Goal: Task Accomplishment & Management: Complete application form

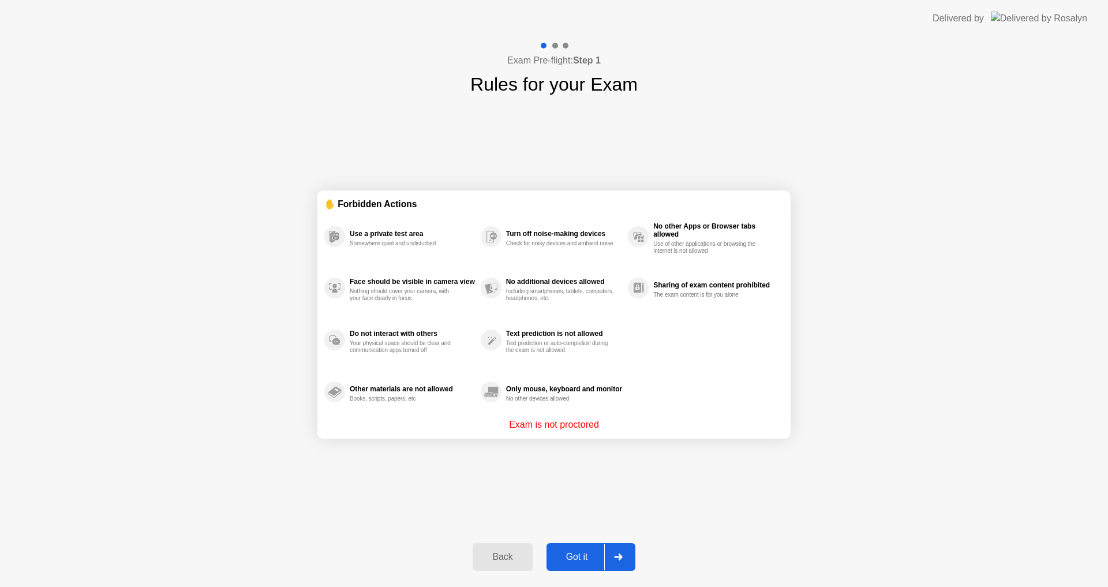
click at [574, 558] on div "Got it" at bounding box center [577, 557] width 54 height 10
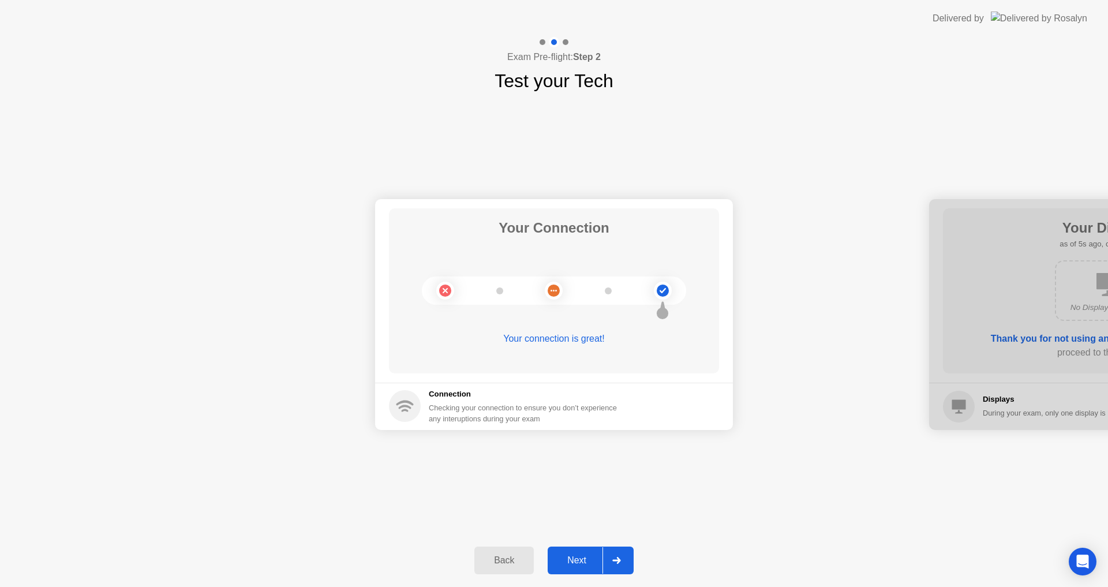
click at [582, 569] on button "Next" at bounding box center [591, 561] width 86 height 28
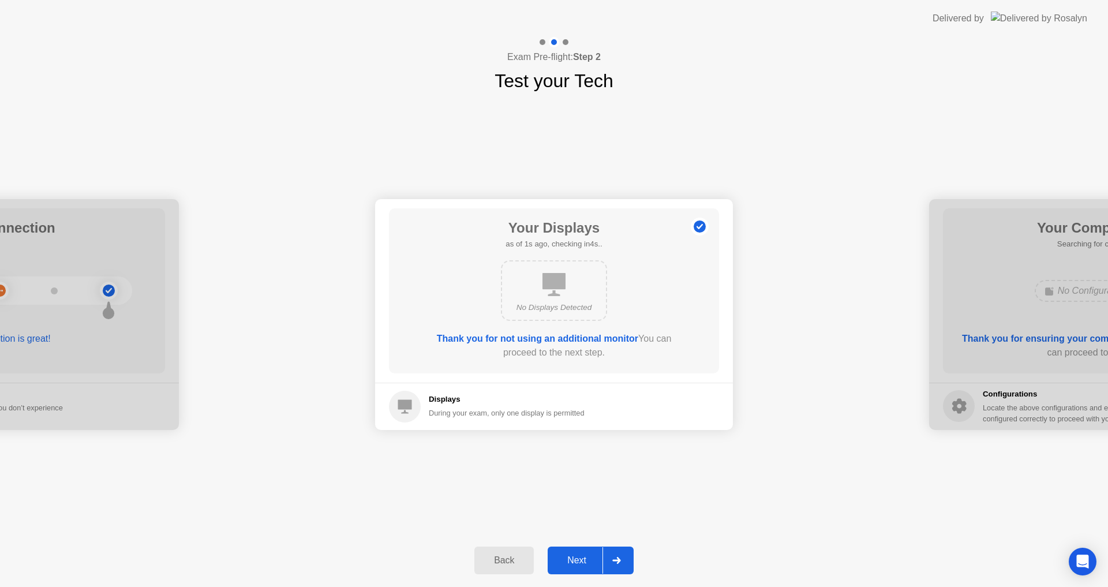
click at [582, 569] on button "Next" at bounding box center [591, 561] width 86 height 28
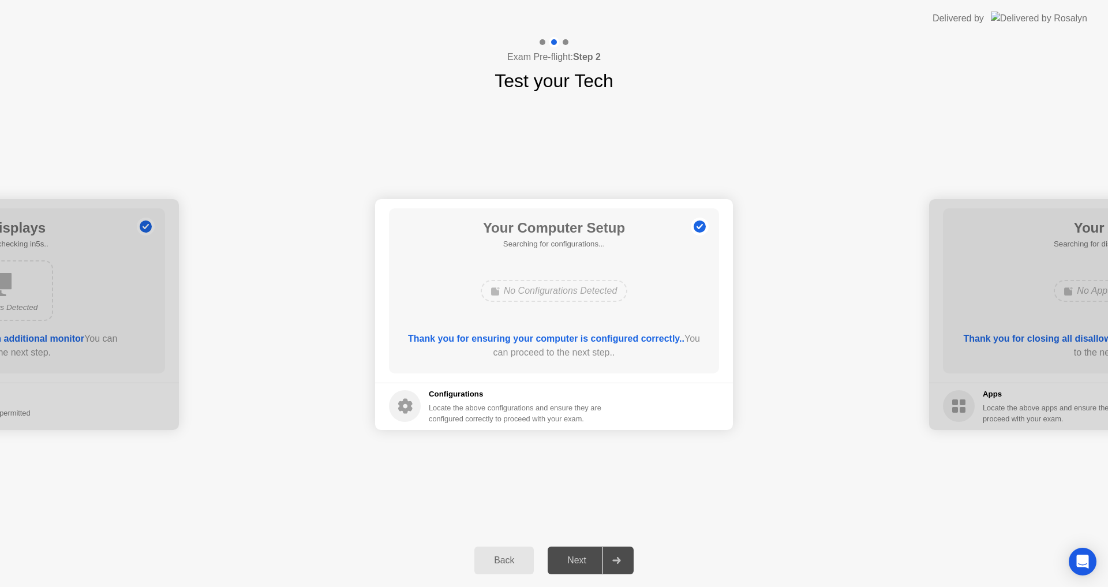
click at [609, 268] on div "Your Computer Setup Searching for configurations... No Configurations Detected …" at bounding box center [554, 290] width 330 height 165
click at [570, 551] on button "Next" at bounding box center [591, 561] width 86 height 28
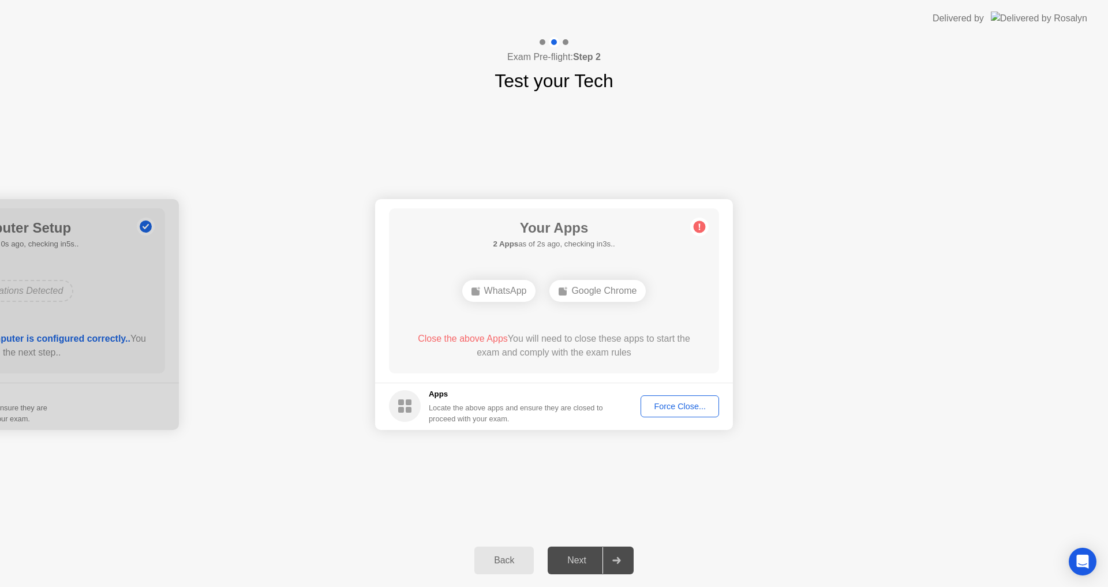
click at [677, 411] on div "Force Close..." at bounding box center [680, 406] width 70 height 9
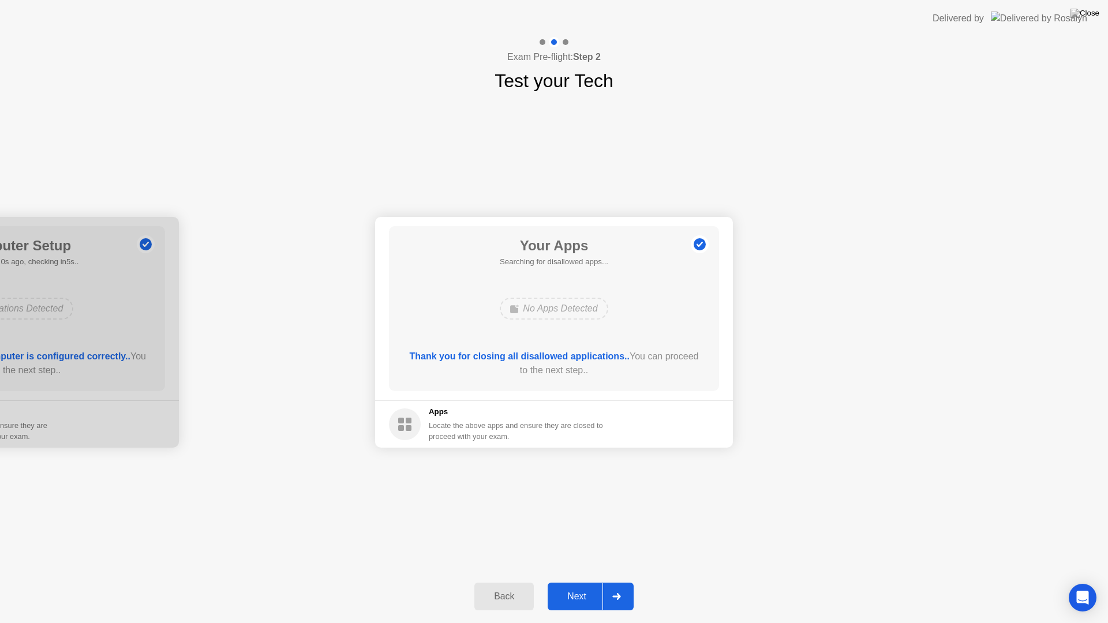
click at [495, 587] on div "Back" at bounding box center [504, 597] width 53 height 10
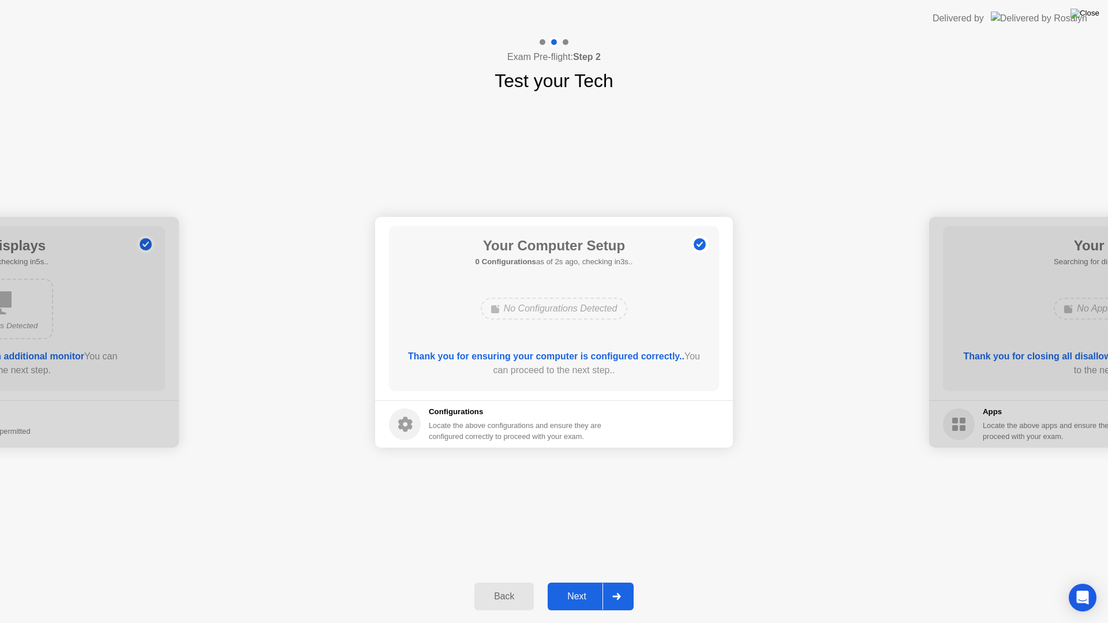
click at [1092, 12] on img at bounding box center [1085, 13] width 29 height 9
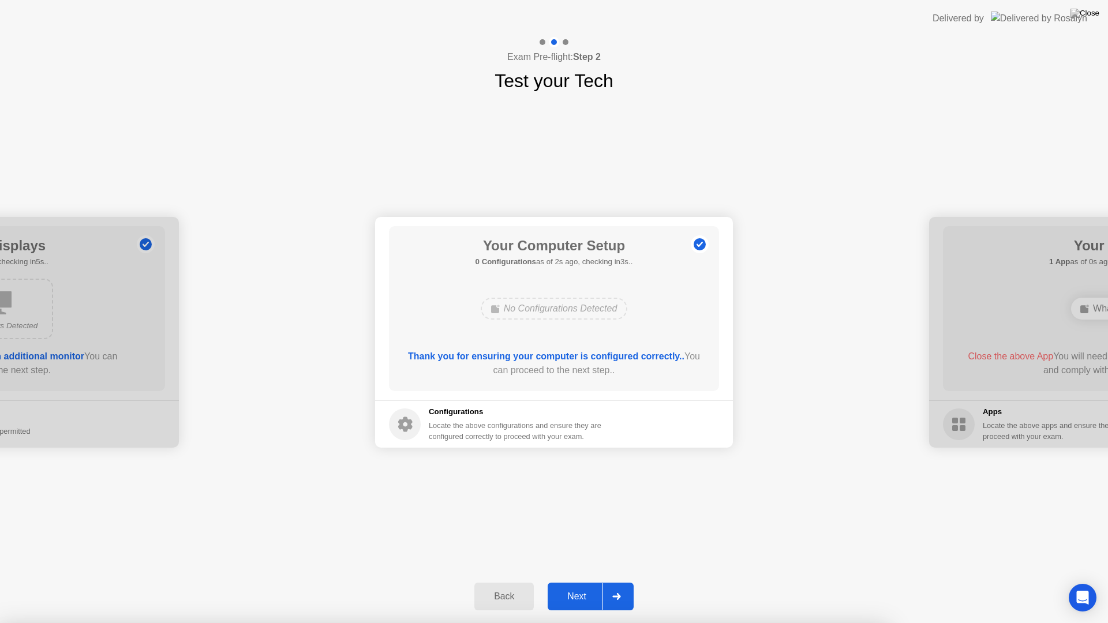
click at [797, 587] on div at bounding box center [554, 623] width 1108 height 0
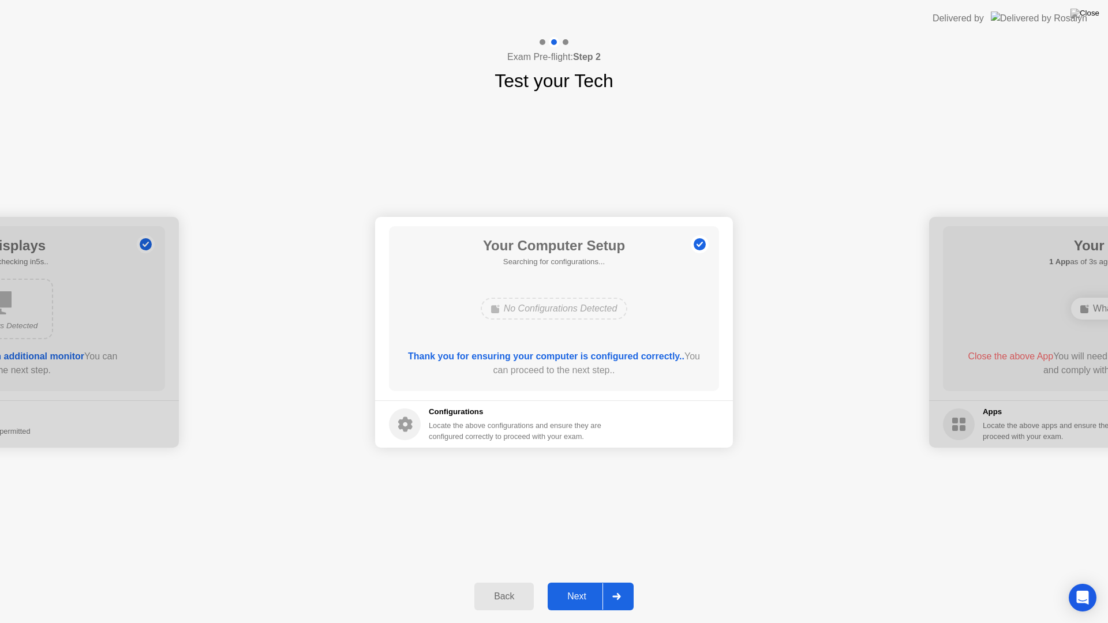
click at [579, 587] on button "Next" at bounding box center [591, 597] width 86 height 28
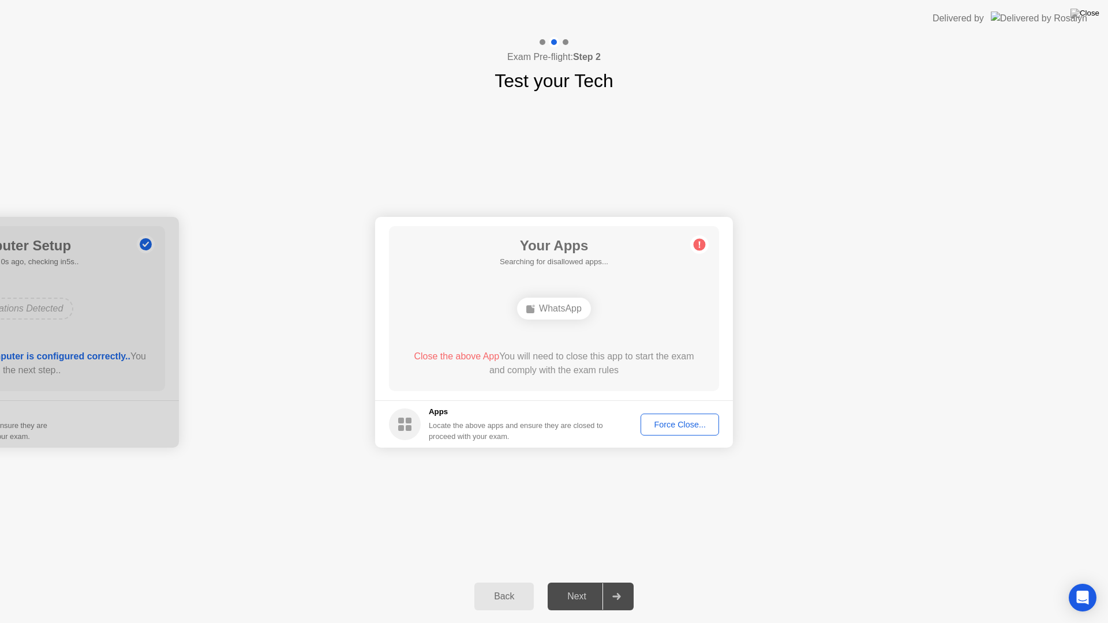
click at [683, 425] on div "Force Close..." at bounding box center [680, 424] width 70 height 9
click at [555, 0] on header "Delivered by" at bounding box center [554, 18] width 1108 height 37
drag, startPoint x: 555, startPoint y: 0, endPoint x: 625, endPoint y: 539, distance: 543.1
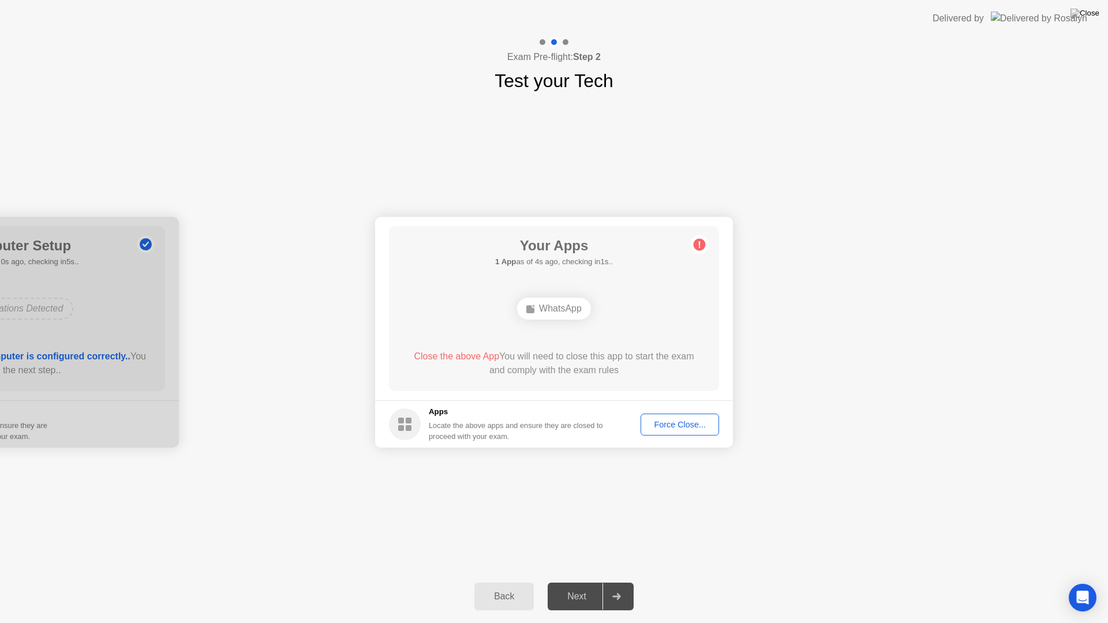
click at [555, 17] on header "Delivered by" at bounding box center [554, 18] width 1108 height 37
click at [493, 587] on div "Back" at bounding box center [504, 597] width 53 height 10
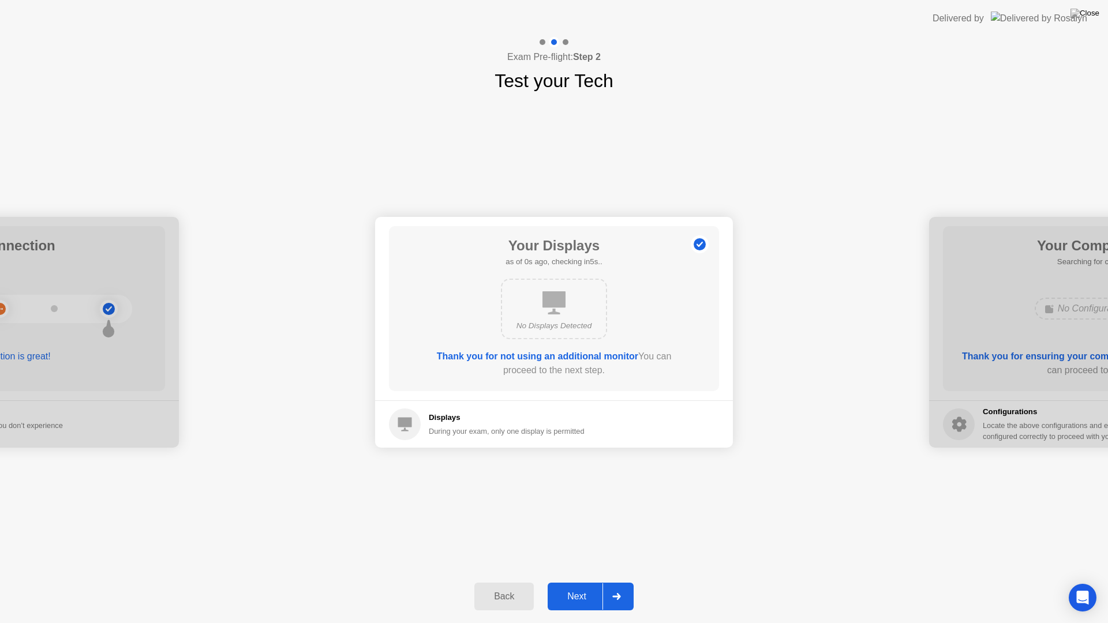
click at [493, 587] on div "Back" at bounding box center [504, 597] width 53 height 10
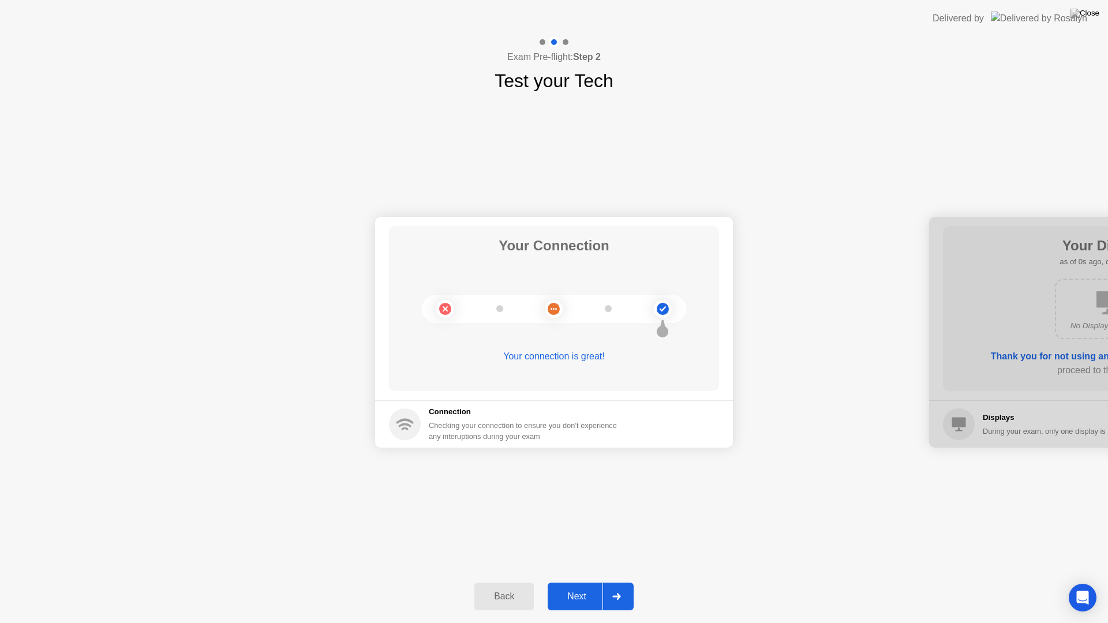
click at [493, 587] on div "Back" at bounding box center [504, 597] width 53 height 10
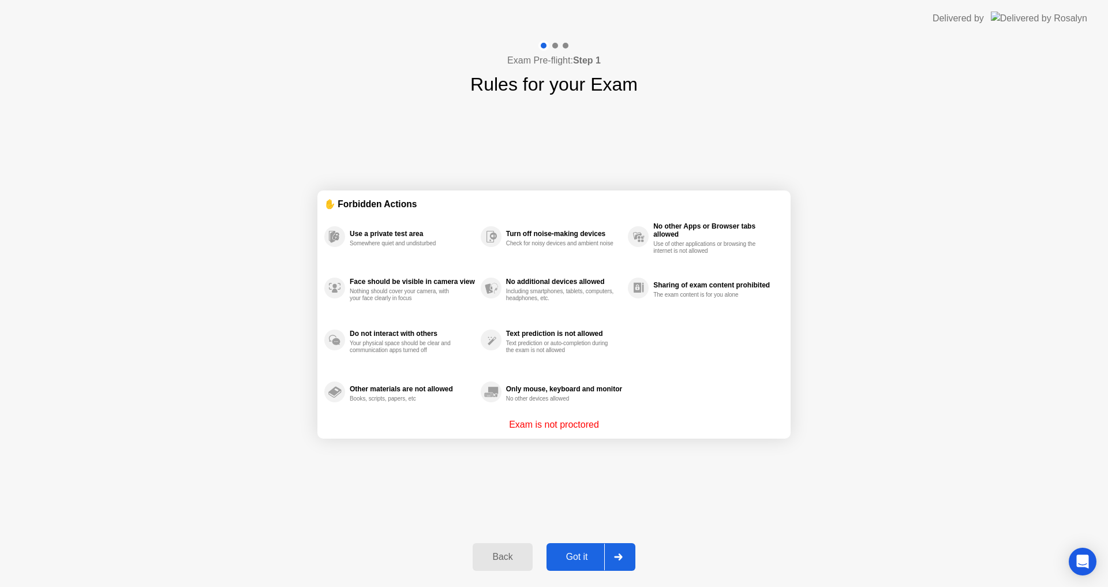
click at [5, 584] on div "Exam Pre-flight: Step 1 Rules for your Exam ✋ Forbidden Actions Use a private t…" at bounding box center [554, 312] width 1108 height 550
click at [580, 573] on div "Back Got it" at bounding box center [554, 557] width 176 height 53
click at [580, 562] on div "Got it" at bounding box center [577, 557] width 54 height 10
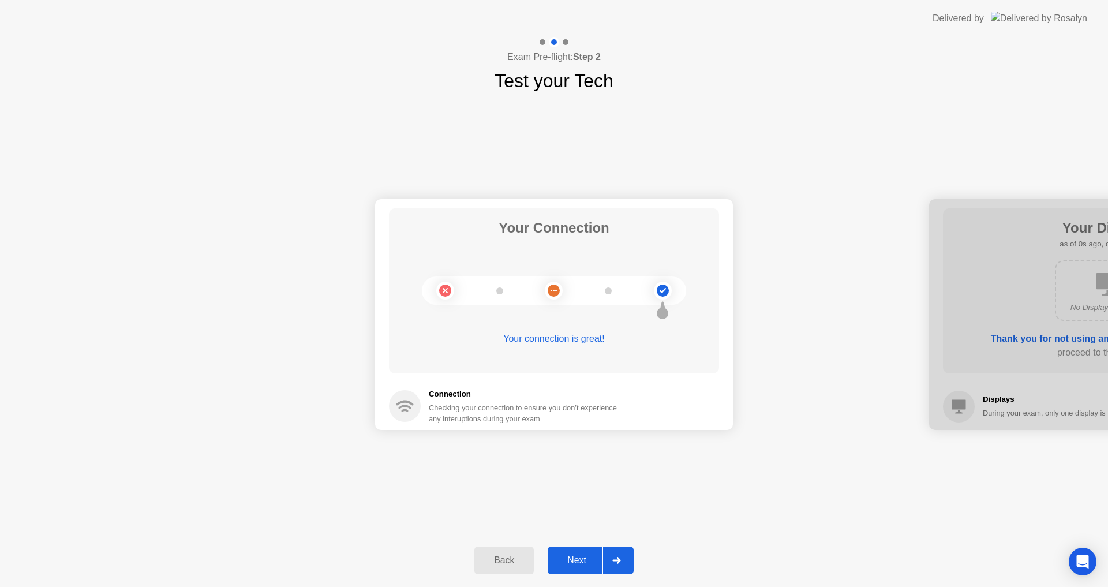
click at [580, 561] on div "Next" at bounding box center [576, 560] width 51 height 10
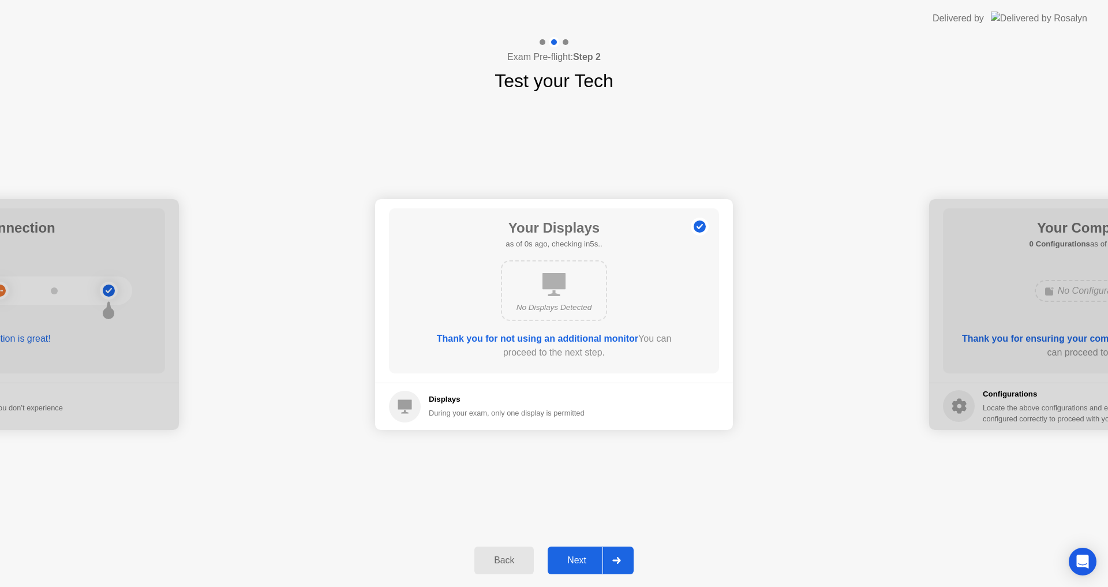
click at [580, 561] on div "Next" at bounding box center [576, 560] width 51 height 10
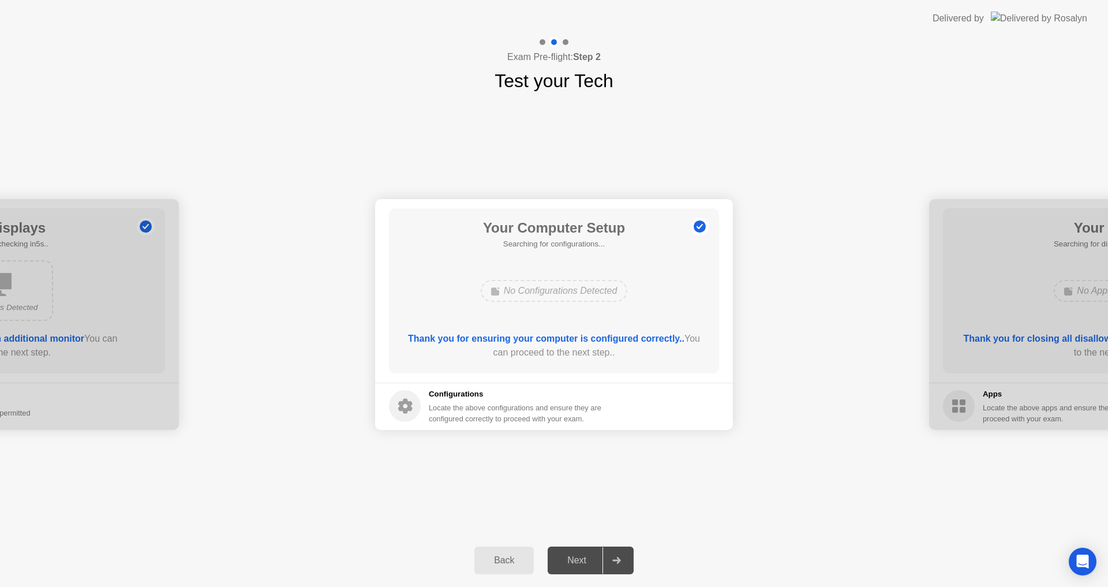
click at [580, 561] on div "Next" at bounding box center [576, 560] width 51 height 10
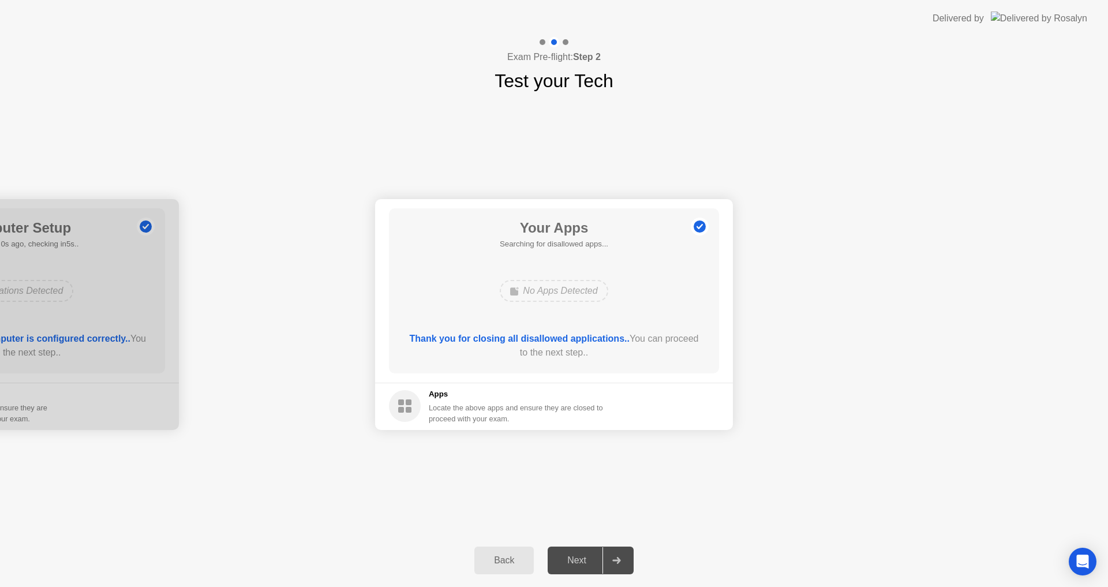
click at [580, 561] on div "Next" at bounding box center [576, 560] width 51 height 10
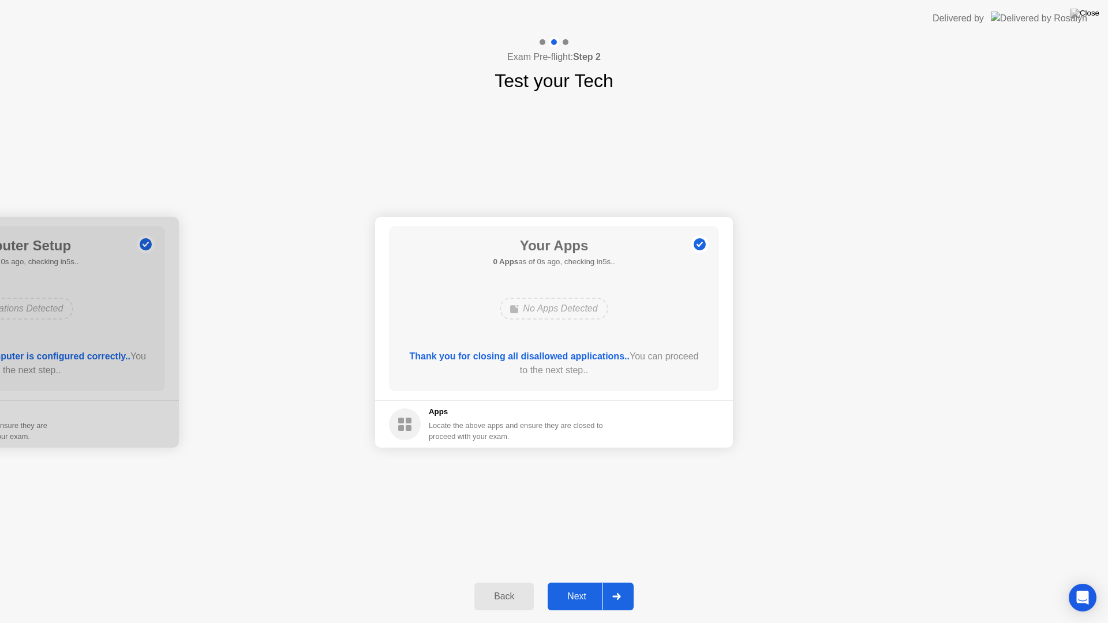
click at [577, 587] on div "Next" at bounding box center [576, 597] width 51 height 10
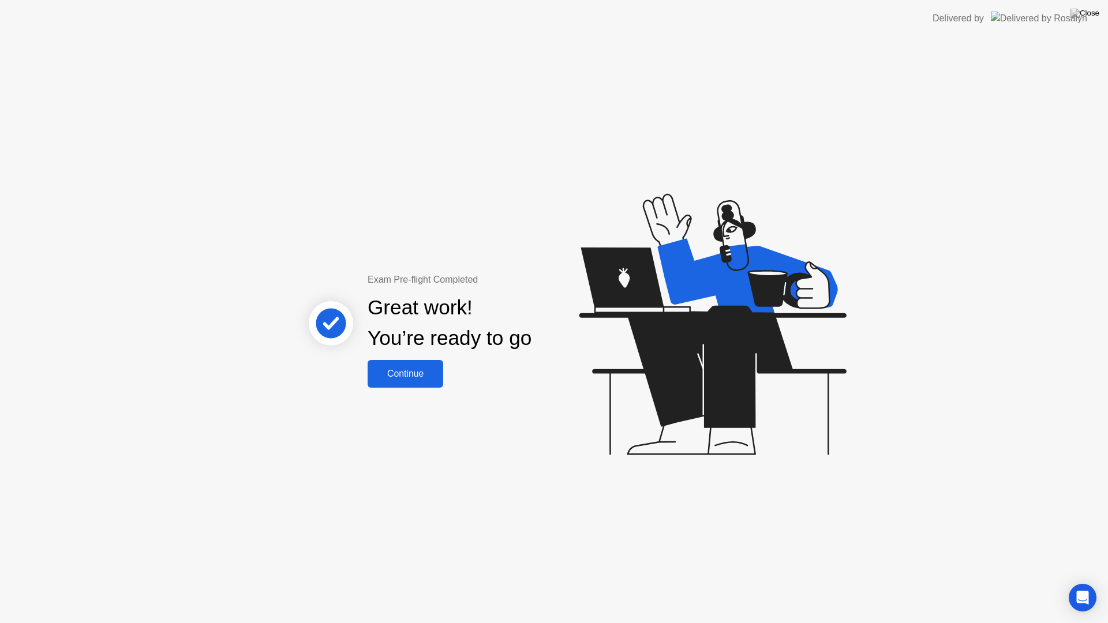
click at [398, 376] on div "Continue" at bounding box center [405, 374] width 69 height 10
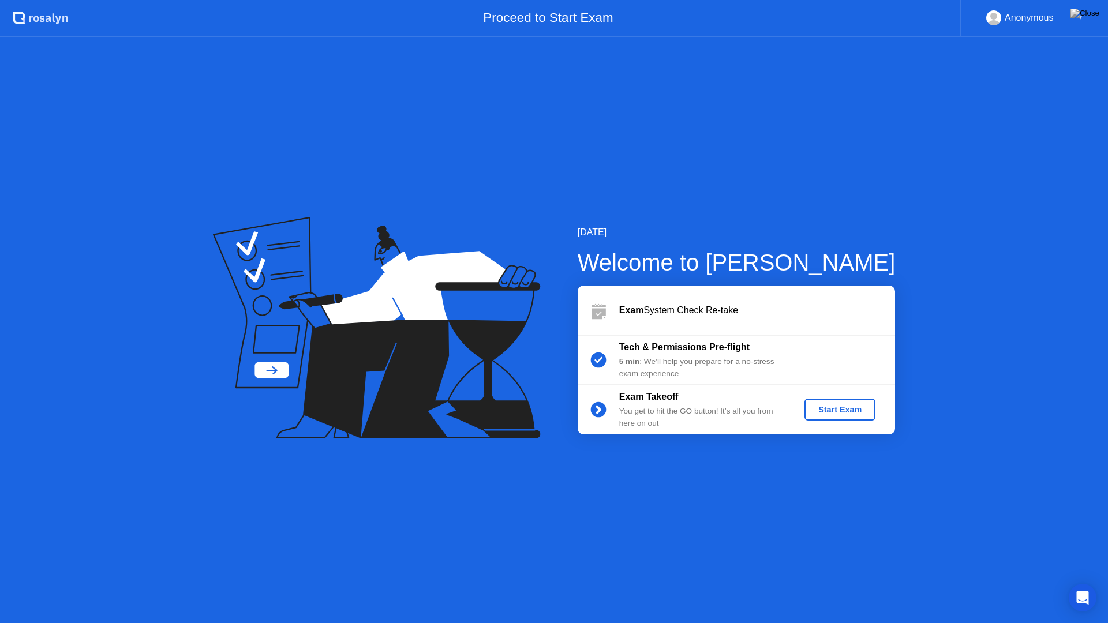
click at [845, 415] on div "Start Exam" at bounding box center [840, 409] width 62 height 9
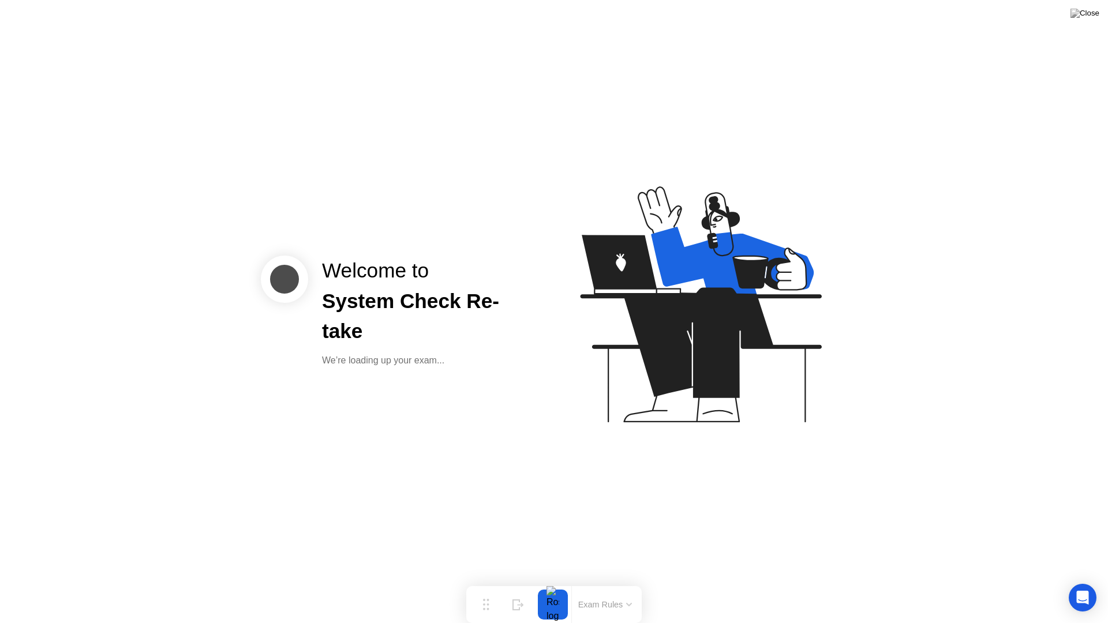
click at [664, 466] on div "Welcome to System Check Re-take We’re loading up your exam..." at bounding box center [554, 311] width 1108 height 623
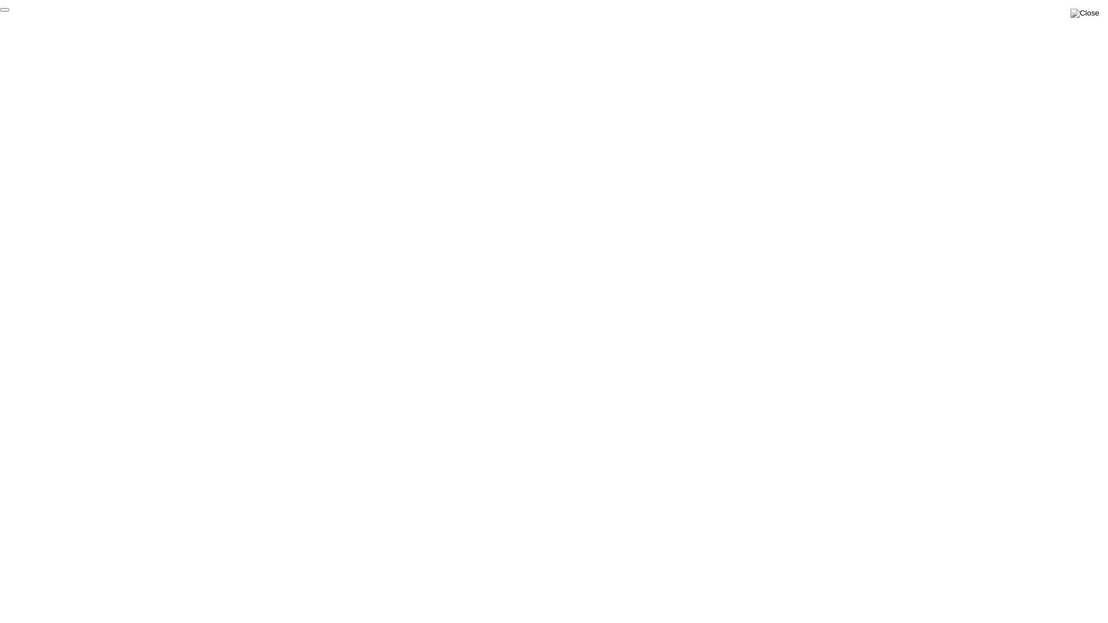
click div "End Proctoring Session"
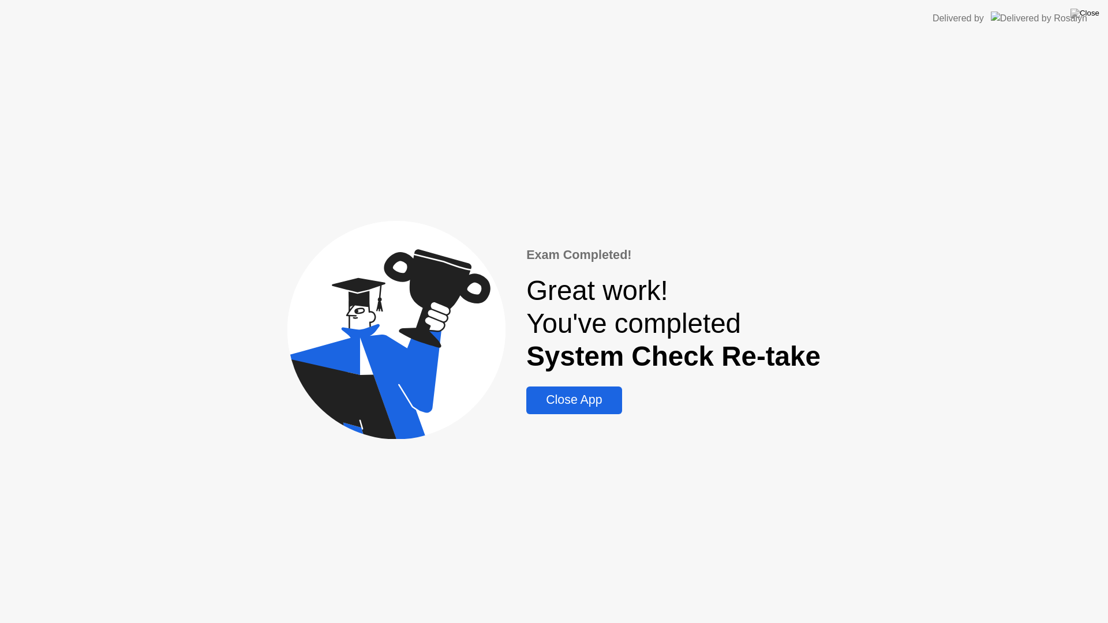
click at [588, 401] on div "Close App" at bounding box center [574, 400] width 88 height 14
